Goal: Information Seeking & Learning: Check status

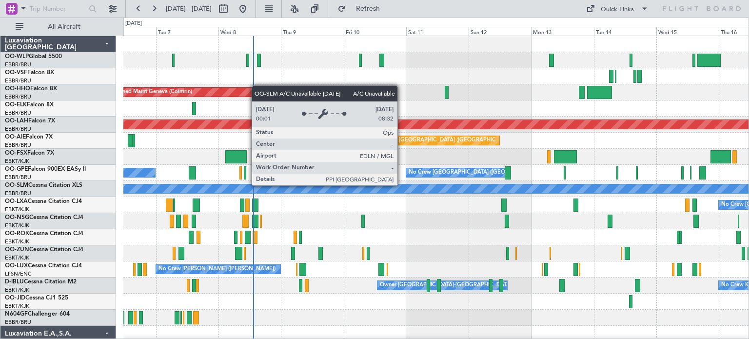
click at [335, 195] on div "Planned Maint Geneva (Cointrin) Planned [GEOGRAPHIC_DATA][PERSON_NAME]-[GEOGRAP…" at bounding box center [435, 301] width 625 height 531
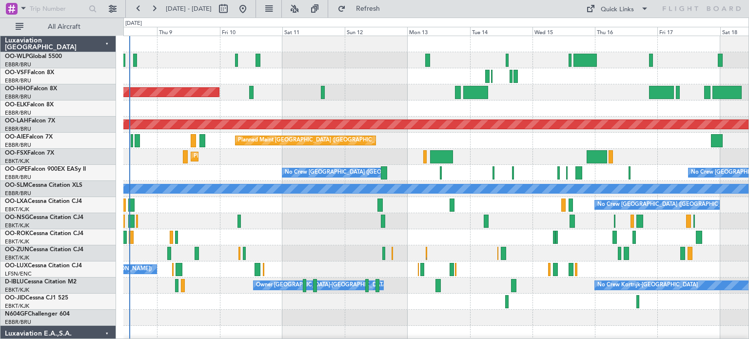
click at [236, 180] on div "Planned Maint Geneva (Cointrin) Planned [GEOGRAPHIC_DATA][PERSON_NAME]-[GEOGRAP…" at bounding box center [435, 326] width 625 height 580
click at [302, 7] on button at bounding box center [295, 9] width 16 height 16
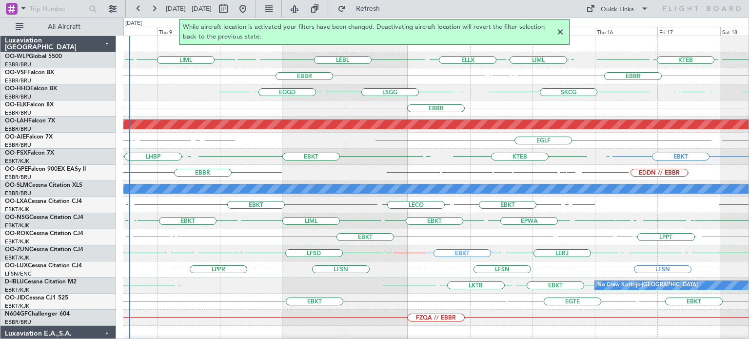
click at [561, 32] on div at bounding box center [561, 32] width 12 height 12
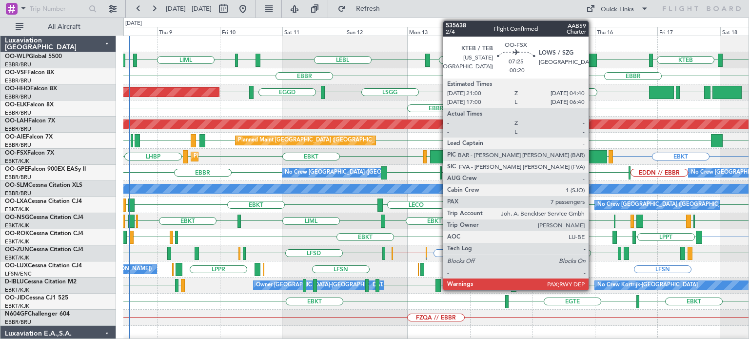
click at [593, 155] on div at bounding box center [597, 156] width 20 height 13
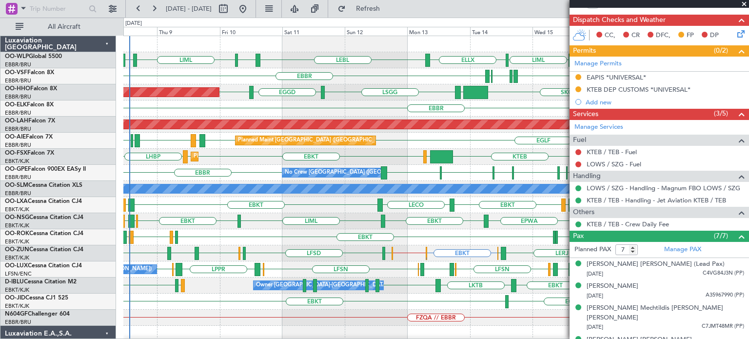
scroll to position [293, 0]
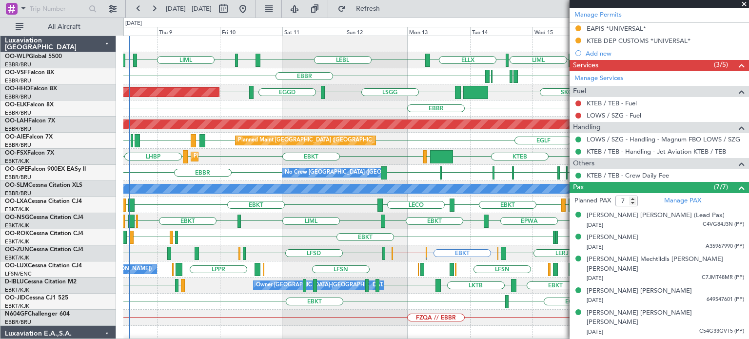
click at [742, 4] on span at bounding box center [745, 4] width 10 height 9
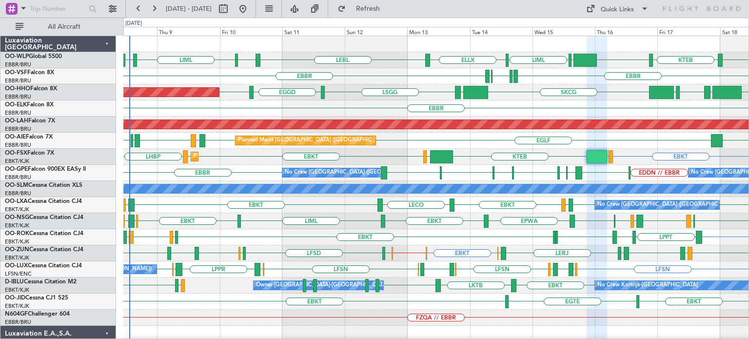
type input "0"
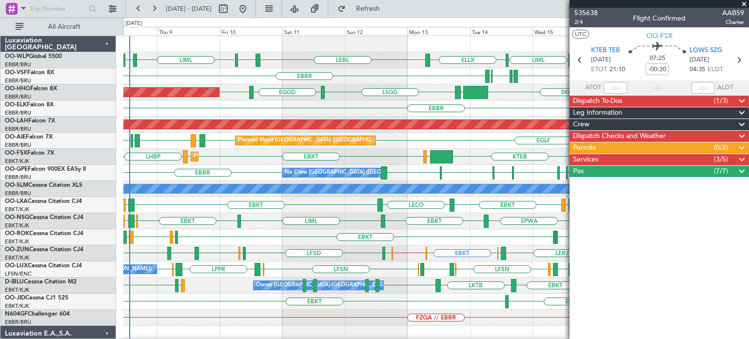
scroll to position [0, 0]
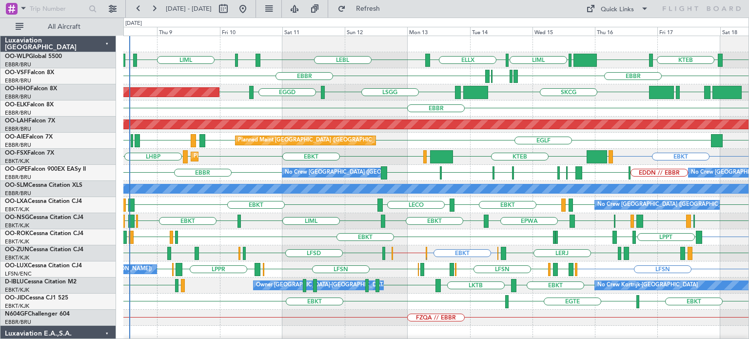
click at [471, 144] on div "EGLF LEMD [GEOGRAPHIC_DATA] LEMD LEDC [GEOGRAPHIC_DATA] LLBG Planned Maint [GEO…" at bounding box center [435, 141] width 625 height 16
click at [470, 149] on div "EBKT EBKT EBKT LHBP KTEB LIMC LOWS Planned Maint [GEOGRAPHIC_DATA]-[GEOGRAPHIC_…" at bounding box center [435, 157] width 625 height 16
click at [391, 110] on div "EBBR" at bounding box center [435, 108] width 625 height 16
click at [359, 70] on div "EBBR LIRP LFMN LIRP [GEOGRAPHIC_DATA]" at bounding box center [435, 76] width 625 height 16
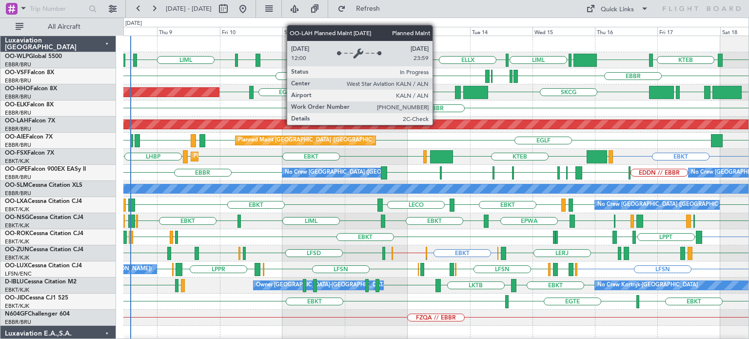
click at [437, 124] on div "Planned Maint [PERSON_NAME]-[GEOGRAPHIC_DATA][PERSON_NAME] ([GEOGRAPHIC_DATA][P…" at bounding box center [437, 124] width 1876 height 9
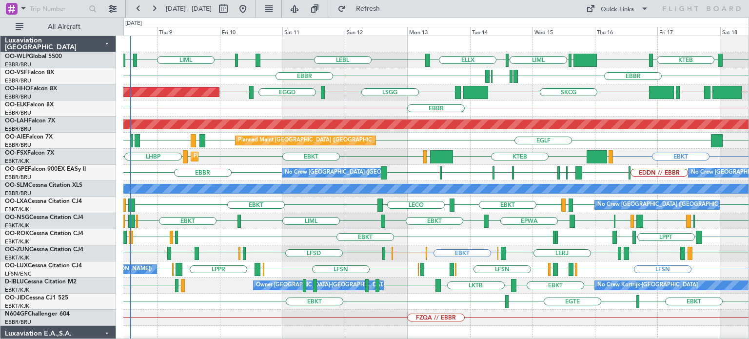
click at [368, 161] on div "EBKT LOWS KTEB LIMC EBKT EBKT LHBP Planned Maint [GEOGRAPHIC_DATA]-[GEOGRAPHIC_…" at bounding box center [435, 157] width 625 height 16
click at [259, 158] on div "EBKT LOWS KTEB LIMC EBKT EBKT LHBP Planned Maint [GEOGRAPHIC_DATA]-[GEOGRAPHIC_…" at bounding box center [435, 157] width 625 height 16
click at [371, 76] on div "EBBR LIRP LFMN LIRP [GEOGRAPHIC_DATA]" at bounding box center [435, 76] width 625 height 16
click at [345, 101] on div "EBBR" at bounding box center [435, 108] width 625 height 16
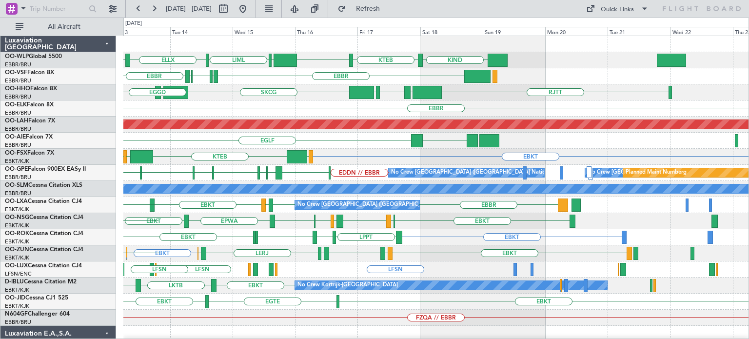
click at [368, 177] on div "LIML ELLX LEBL KIND KTEB KIND EBLG [GEOGRAPHIC_DATA] LIRP LFMN LIRP [GEOGRAPHIC…" at bounding box center [435, 326] width 625 height 580
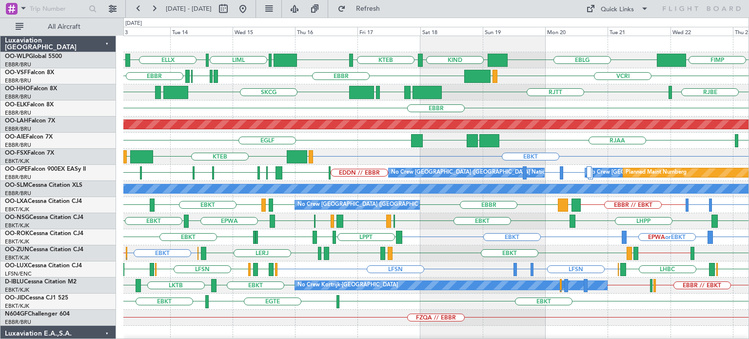
click at [431, 158] on div "EBKT KTEB LIMC LOWS" at bounding box center [435, 157] width 625 height 16
click at [342, 155] on div "EBKT KTEB LIMC LOWS" at bounding box center [435, 157] width 625 height 16
click at [503, 95] on div "SKCG [GEOGRAPHIC_DATA] [GEOGRAPHIC_DATA] [GEOGRAPHIC_DATA] LROP [GEOGRAPHIC_DAT…" at bounding box center [435, 92] width 625 height 16
